Goal: Task Accomplishment & Management: Use online tool/utility

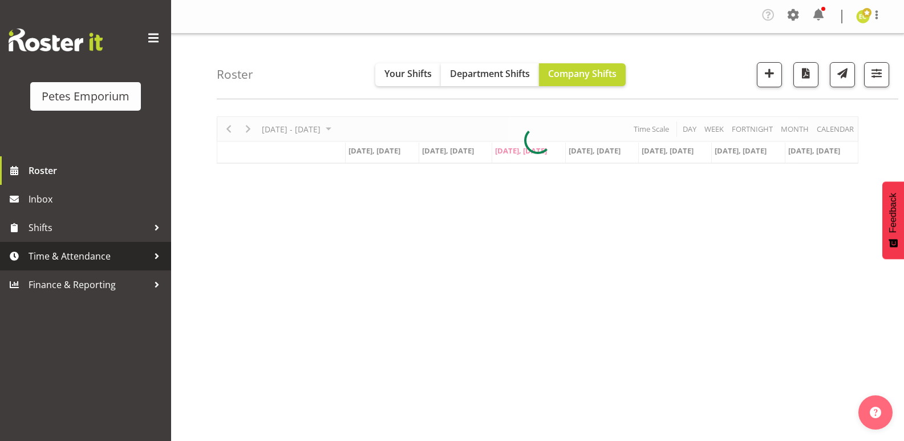
click at [73, 257] on span "Time & Attendance" at bounding box center [89, 255] width 120 height 17
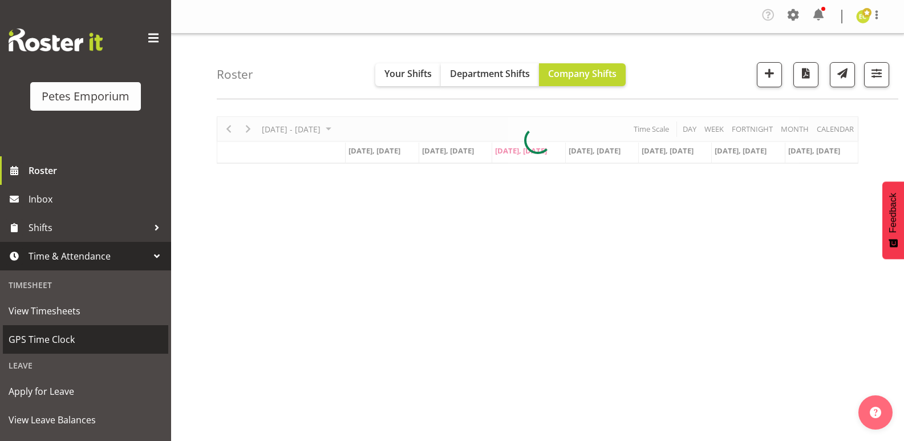
click at [61, 343] on span "GPS Time Clock" at bounding box center [86, 339] width 154 height 17
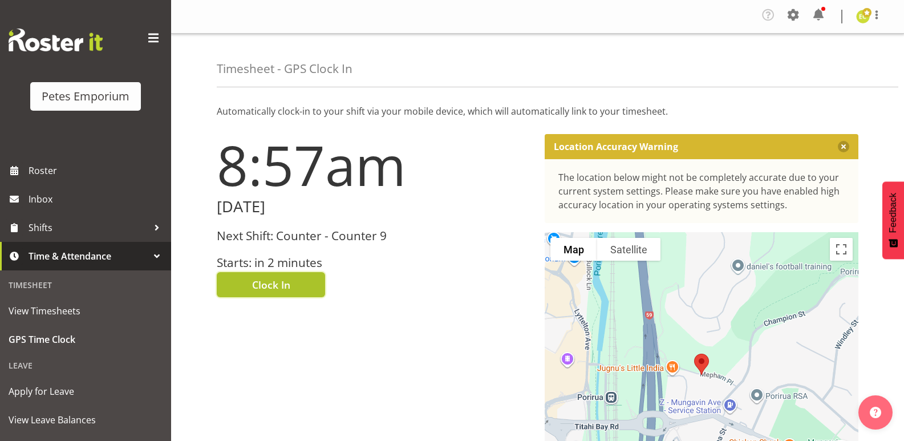
click at [279, 285] on span "Clock In" at bounding box center [271, 284] width 38 height 15
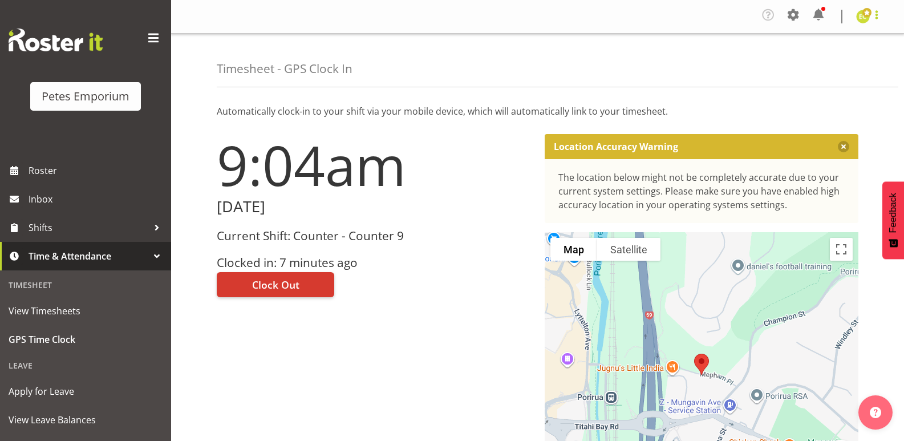
click at [883, 10] on span at bounding box center [877, 15] width 14 height 14
click at [846, 68] on link "Log Out" at bounding box center [828, 62] width 109 height 21
